Goal: Navigation & Orientation: Find specific page/section

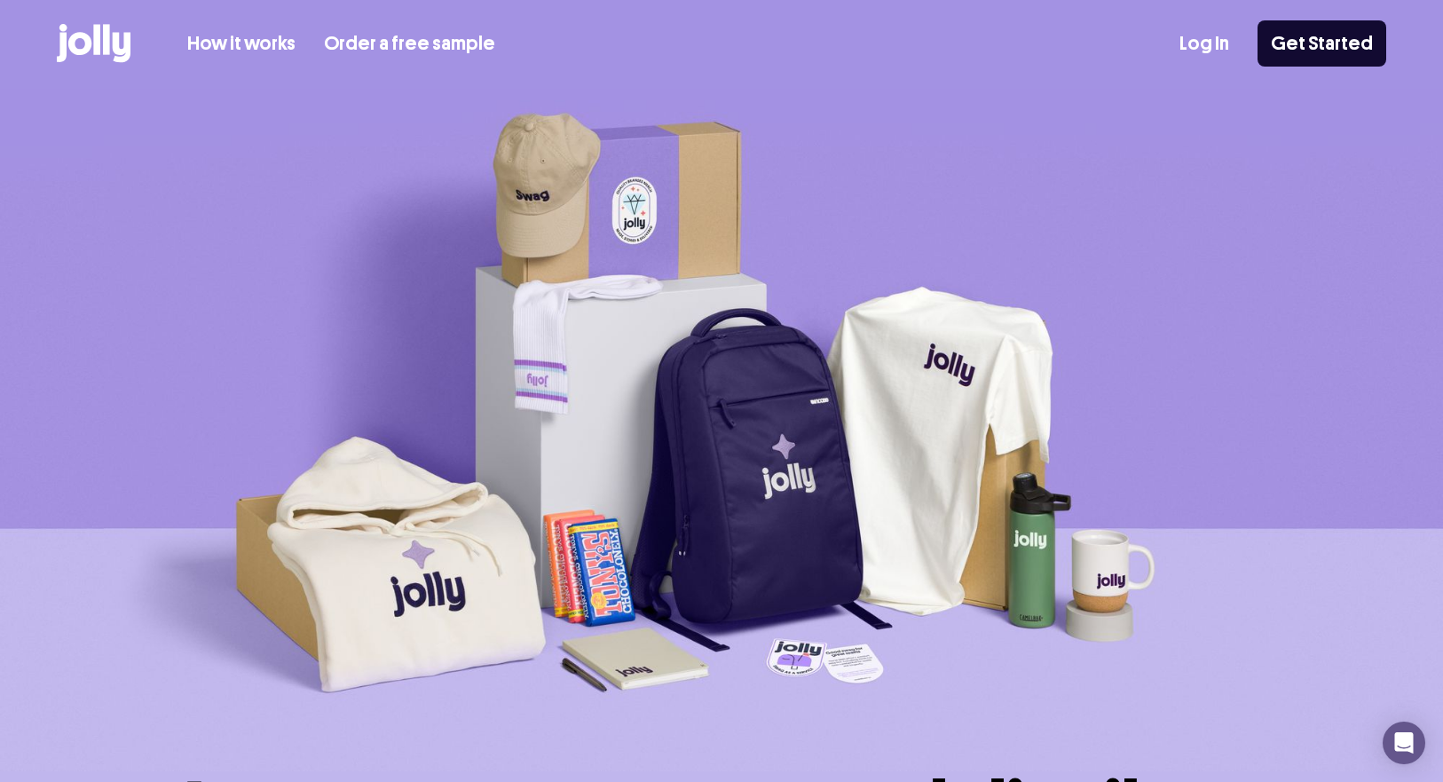
drag, startPoint x: 1226, startPoint y: 44, endPoint x: 1240, endPoint y: 42, distance: 14.4
click at [1226, 44] on link "Log In" at bounding box center [1204, 43] width 50 height 29
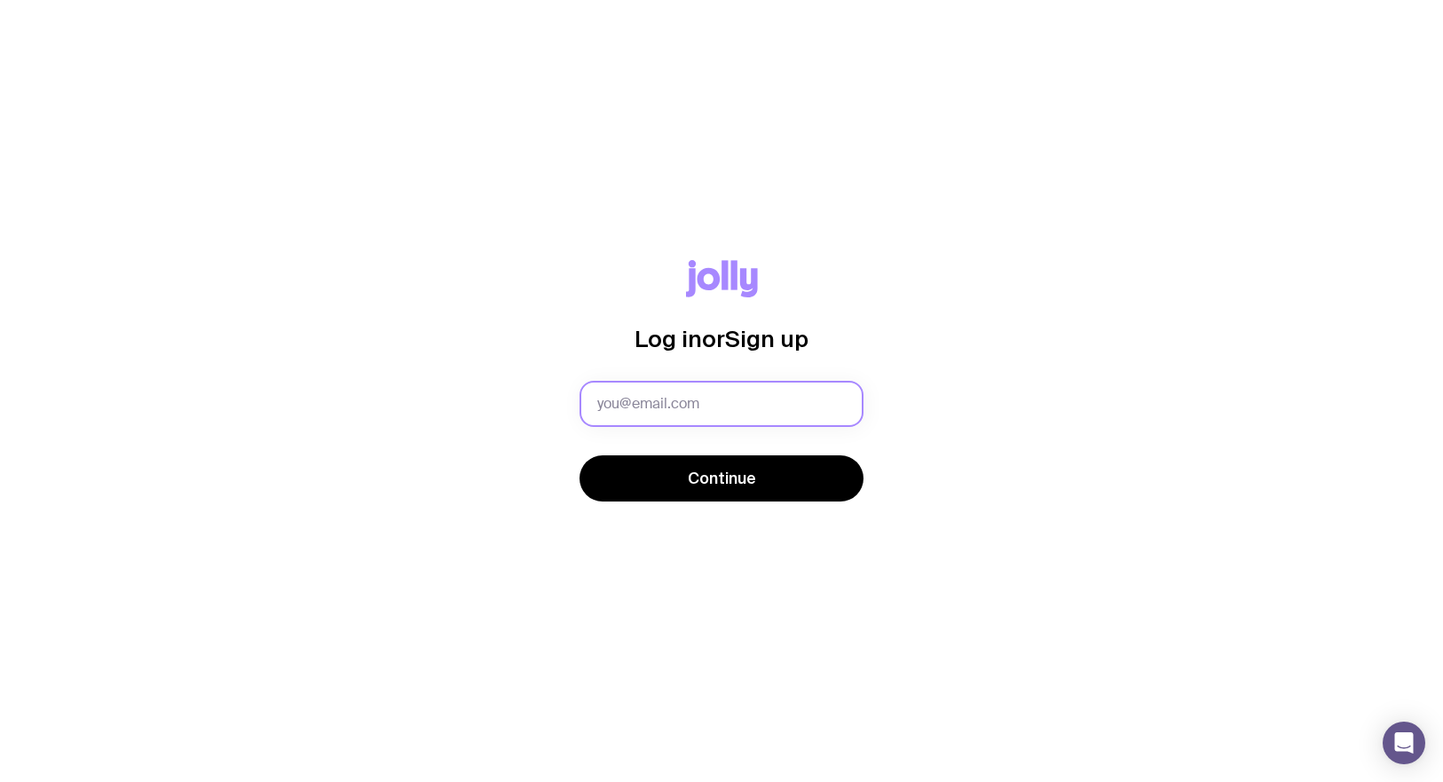
type input "jessica.dickinson@sendpayments.com"
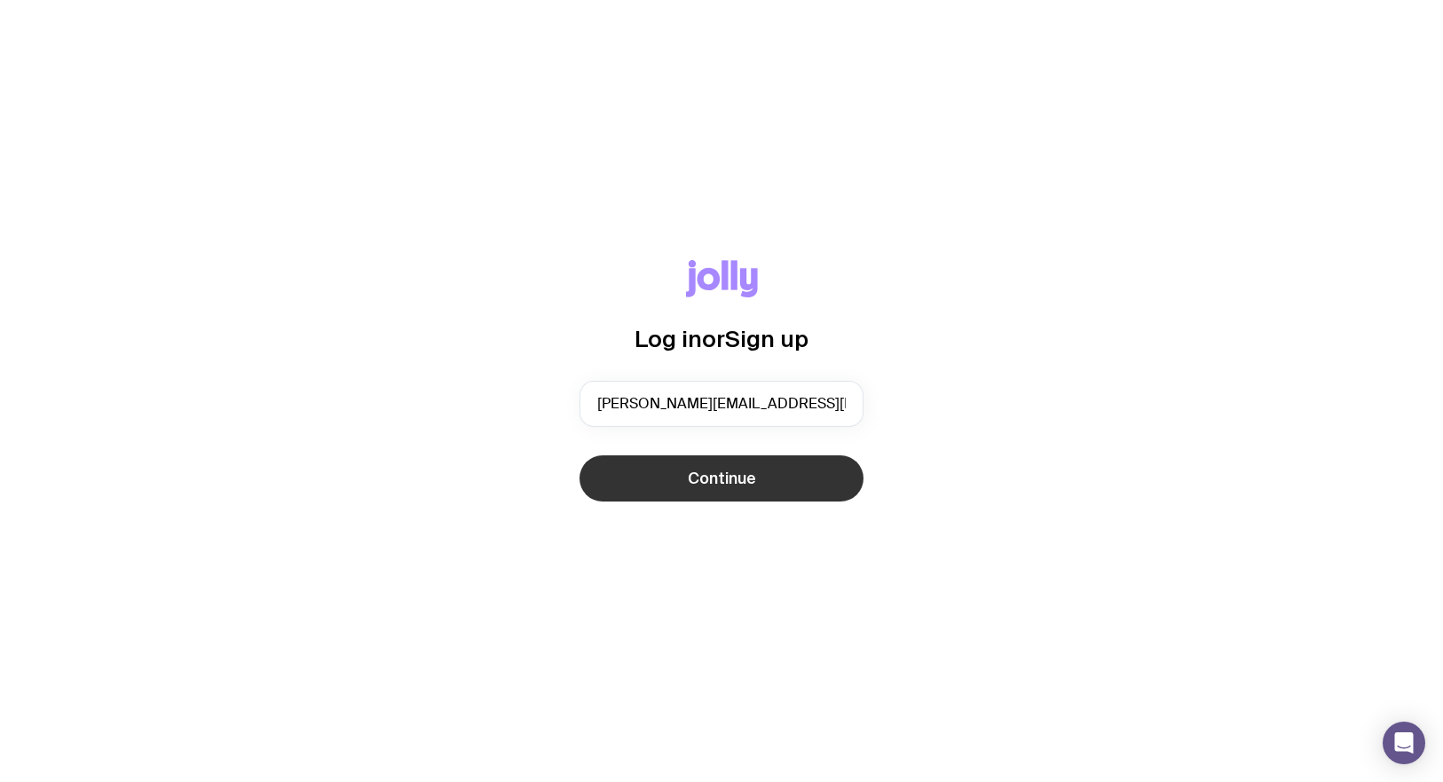
click at [827, 473] on button "Continue" at bounding box center [721, 478] width 284 height 46
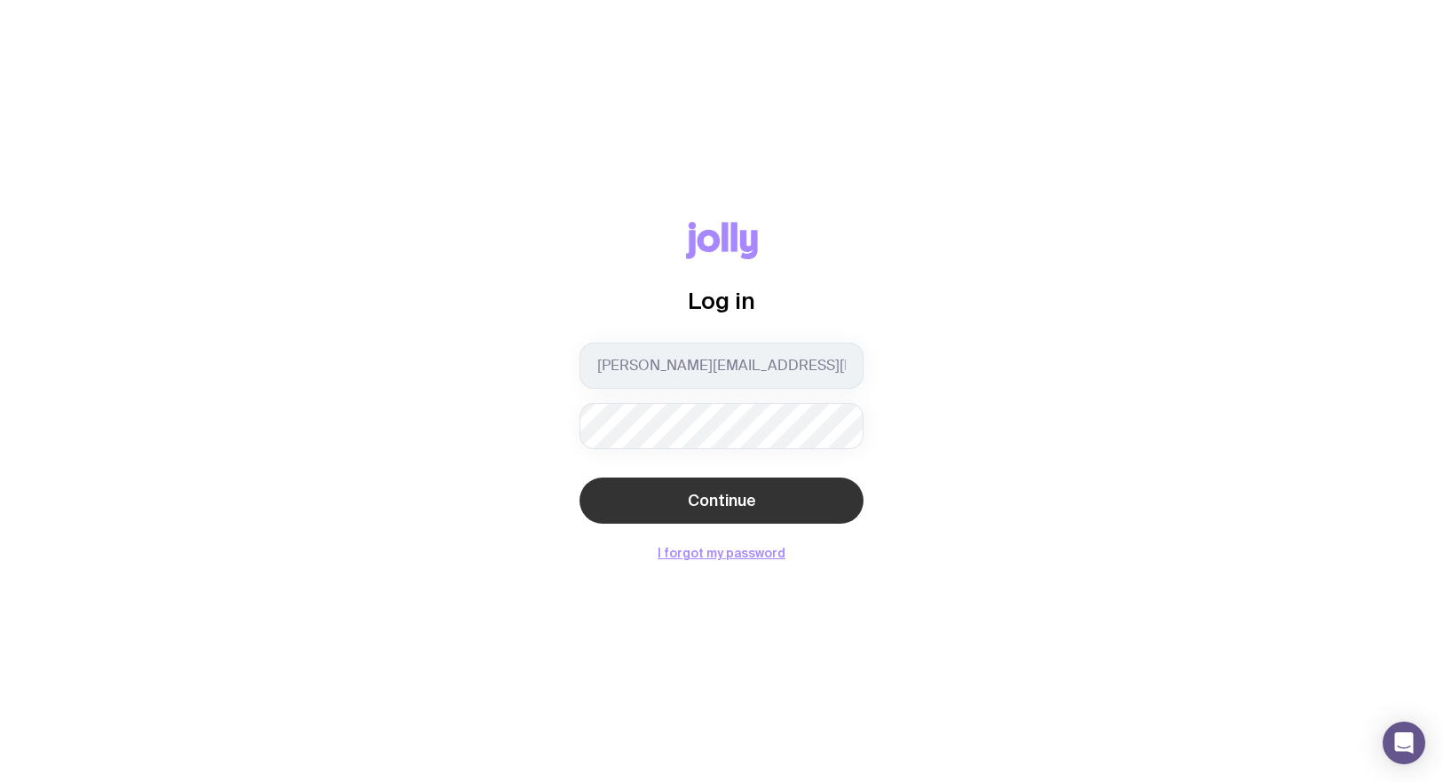
click at [751, 482] on button "Continue" at bounding box center [721, 500] width 284 height 46
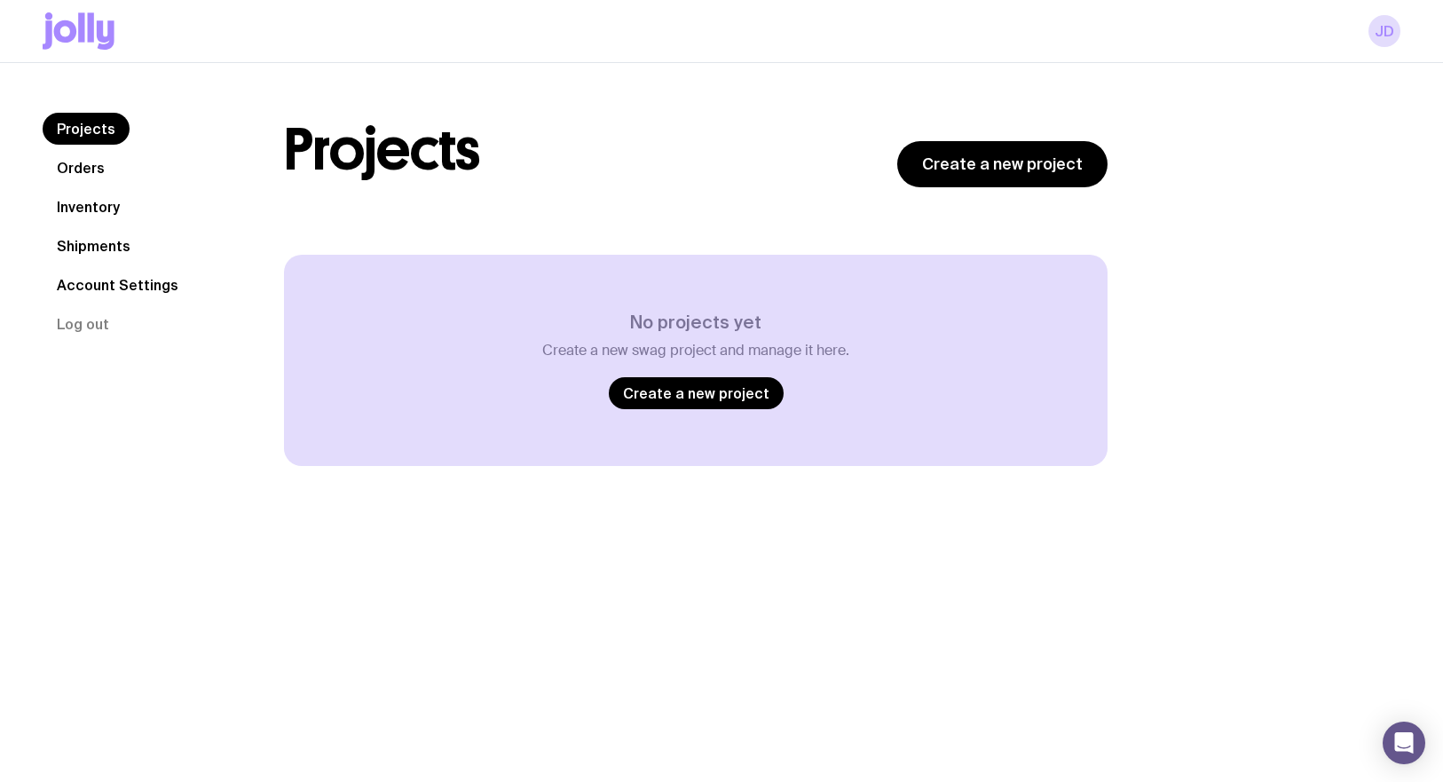
click at [90, 210] on link "Inventory" at bounding box center [88, 207] width 91 height 32
